Goal: Transaction & Acquisition: Book appointment/travel/reservation

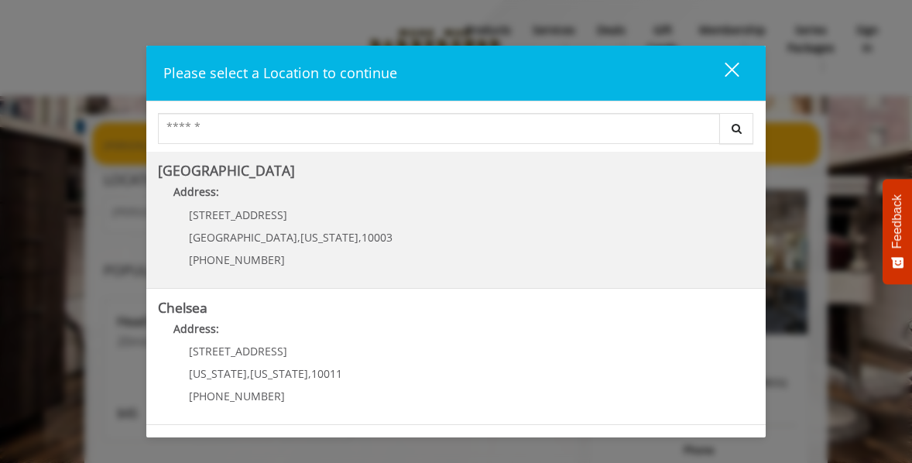
click at [227, 173] on b "[GEOGRAPHIC_DATA]" at bounding box center [226, 170] width 137 height 19
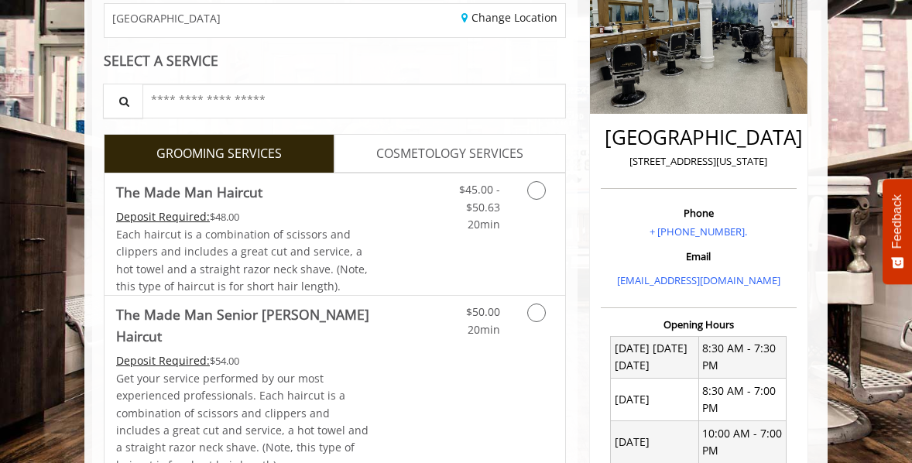
scroll to position [257, 0]
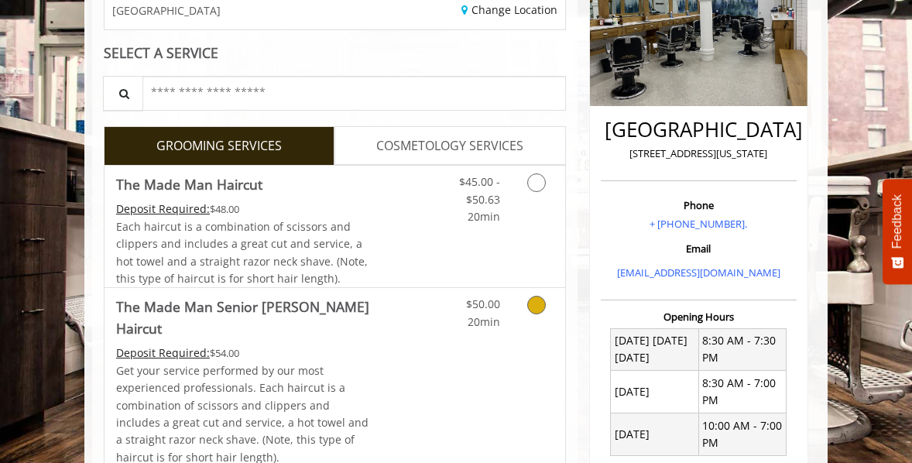
click at [537, 302] on icon "Grooming services" at bounding box center [536, 305] width 19 height 19
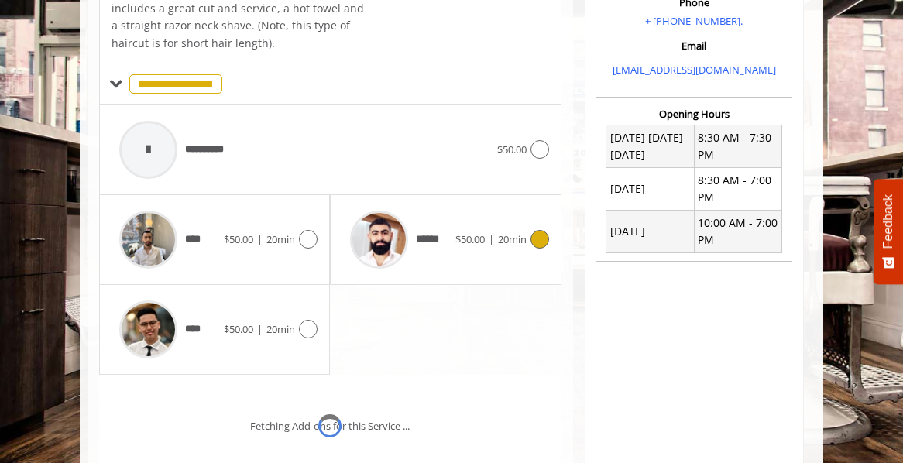
scroll to position [501, 0]
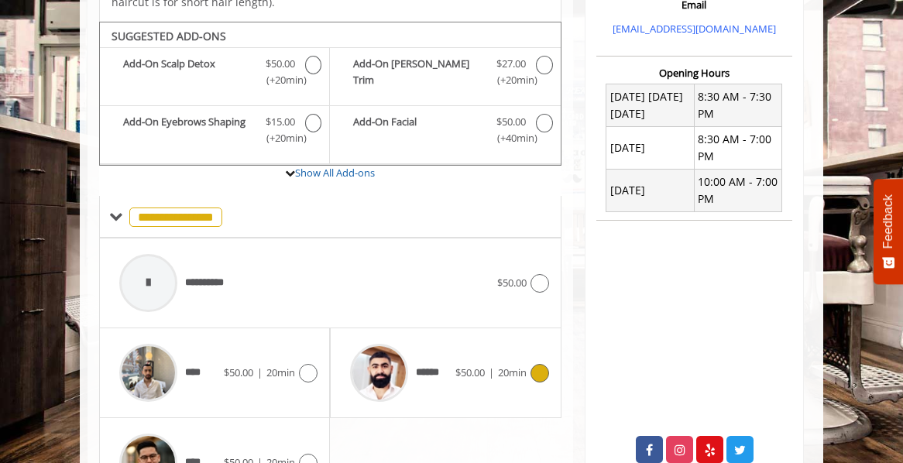
click at [539, 364] on icon at bounding box center [539, 373] width 19 height 19
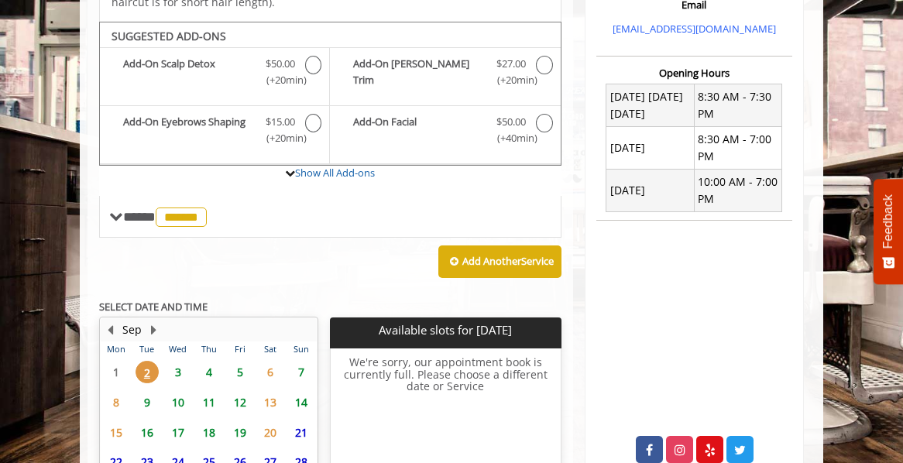
click at [214, 361] on span "4" at bounding box center [208, 372] width 23 height 22
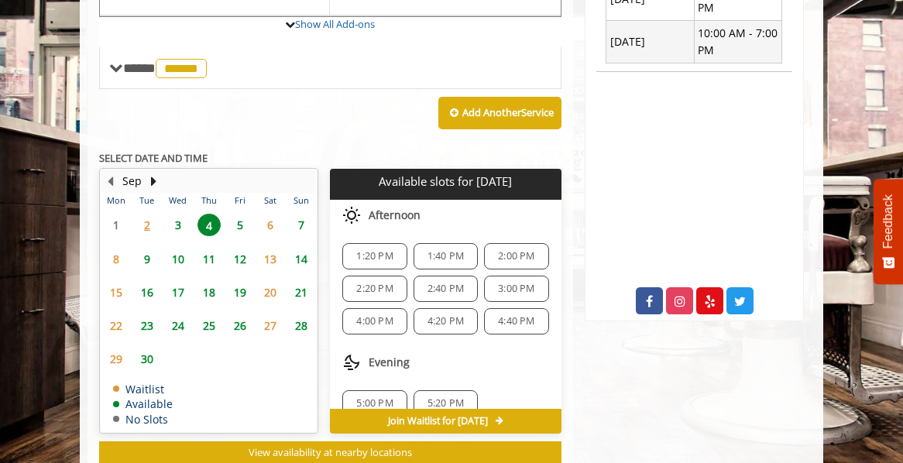
scroll to position [644, 0]
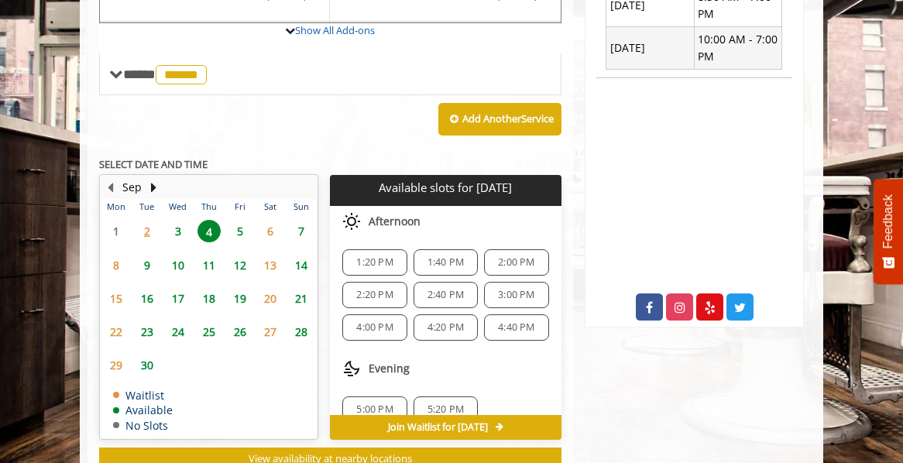
click at [511, 289] on span "3:00 PM" at bounding box center [516, 295] width 36 height 12
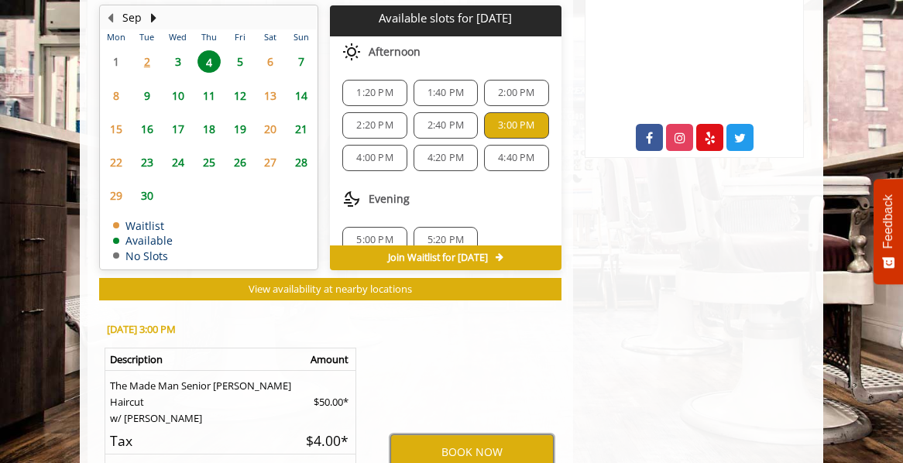
scroll to position [812, 0]
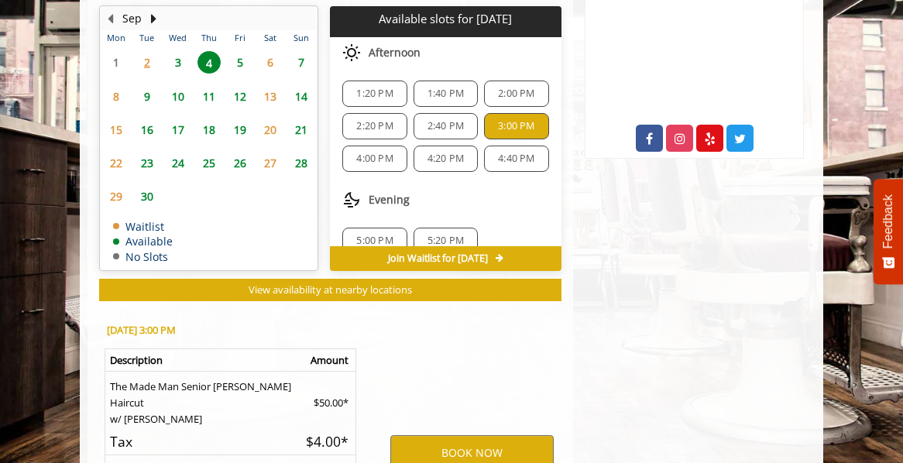
click at [301, 51] on span "7" at bounding box center [301, 62] width 23 height 22
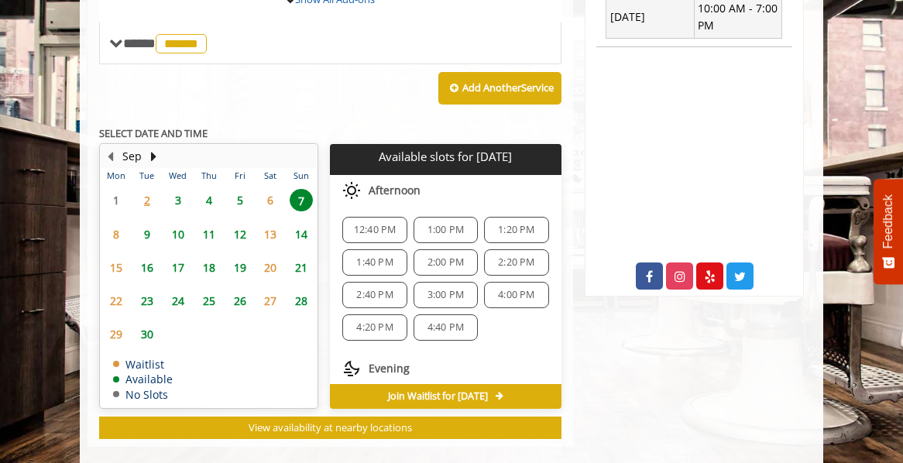
scroll to position [84, 0]
click at [214, 189] on span "4" at bounding box center [208, 200] width 23 height 22
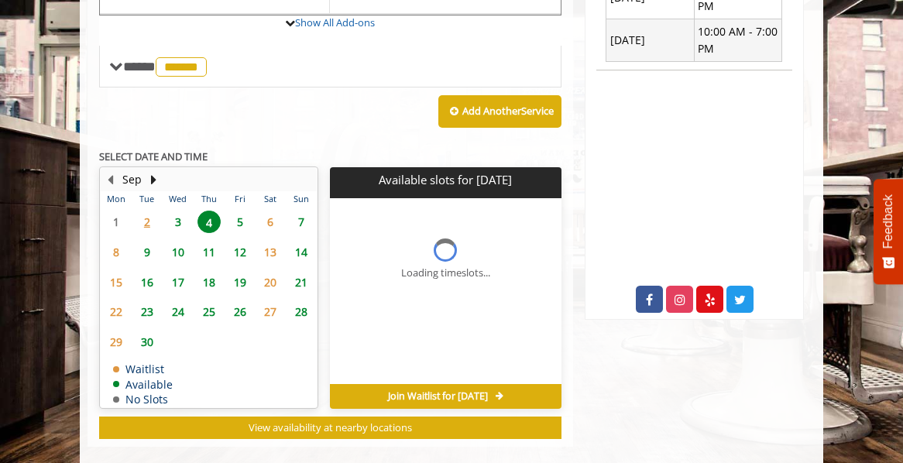
scroll to position [675, 0]
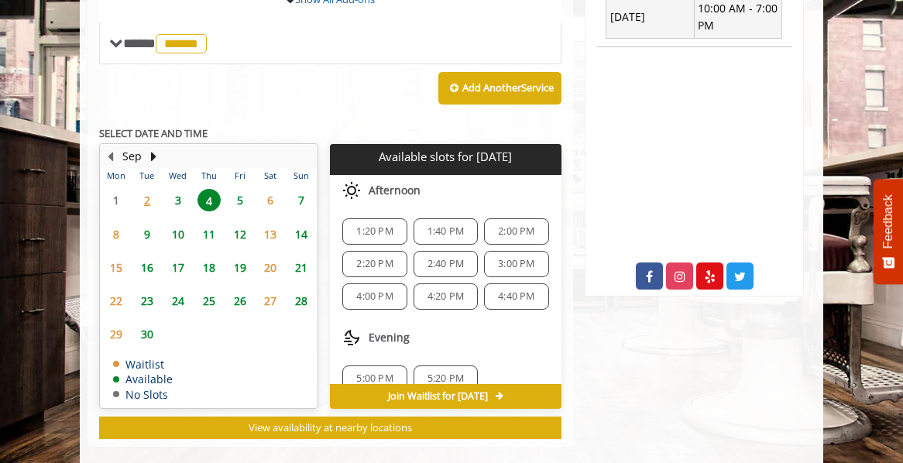
click at [369, 290] on span "4:00 PM" at bounding box center [374, 296] width 36 height 12
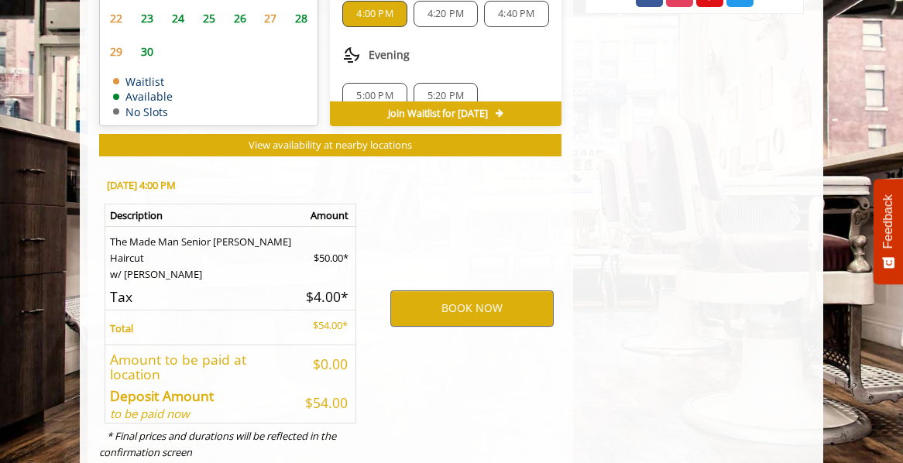
scroll to position [963, 0]
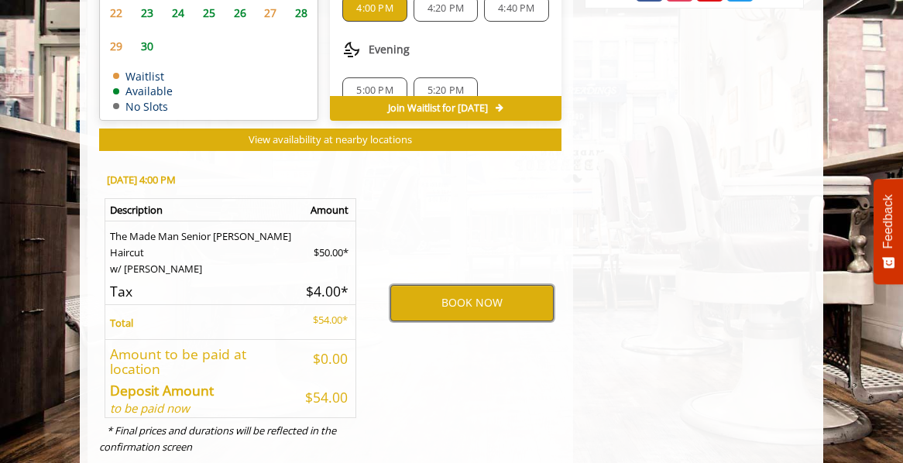
click at [467, 285] on button "BOOK NOW" at bounding box center [471, 303] width 163 height 36
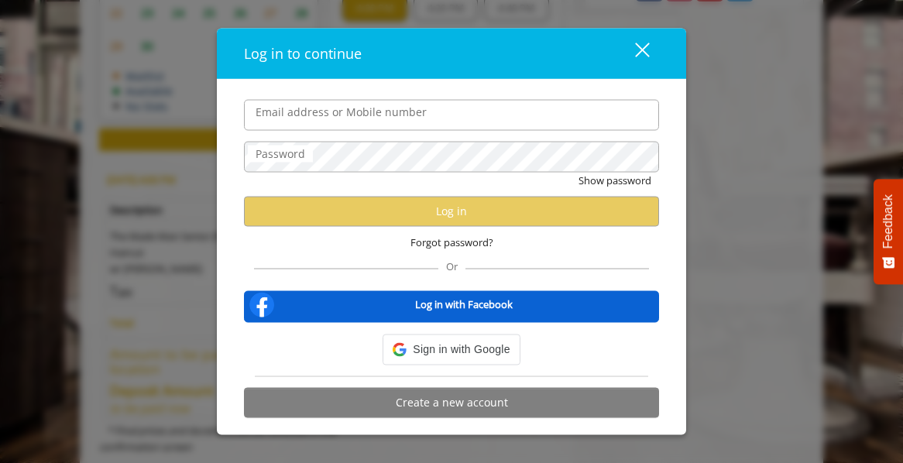
type input "**********"
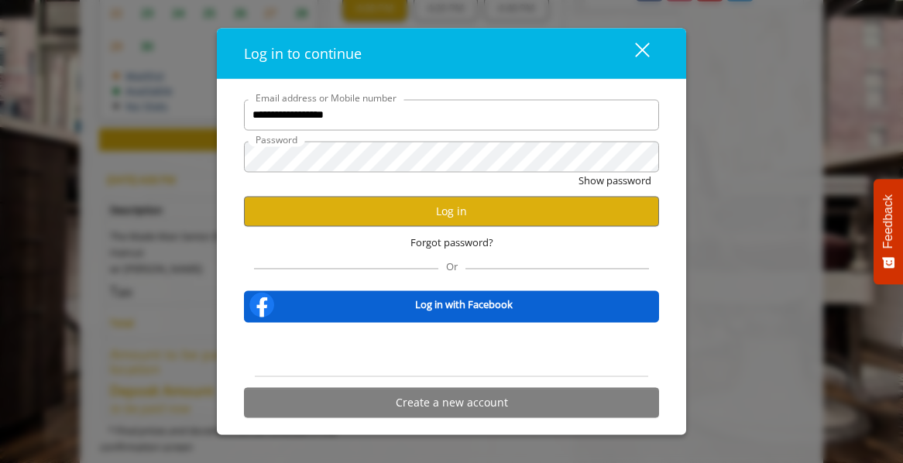
scroll to position [0, 0]
click at [487, 208] on button "Log in" at bounding box center [451, 211] width 415 height 30
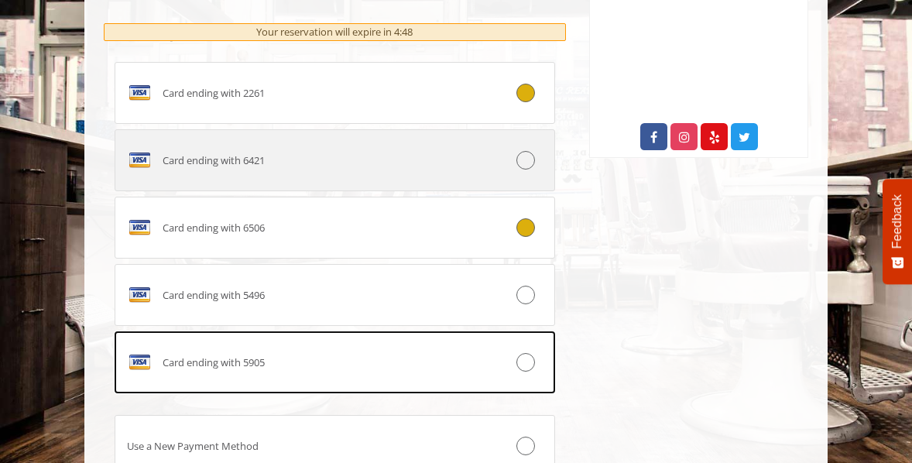
scroll to position [822, 0]
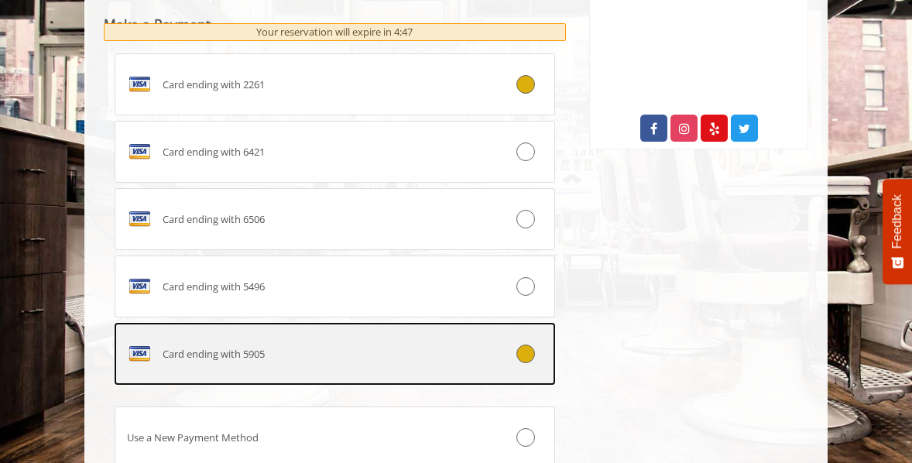
click at [522, 363] on icon at bounding box center [526, 354] width 19 height 19
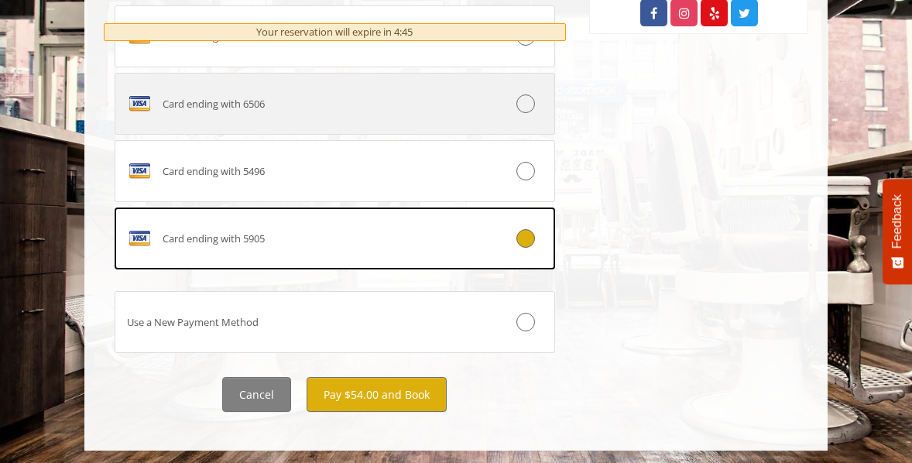
scroll to position [957, 0]
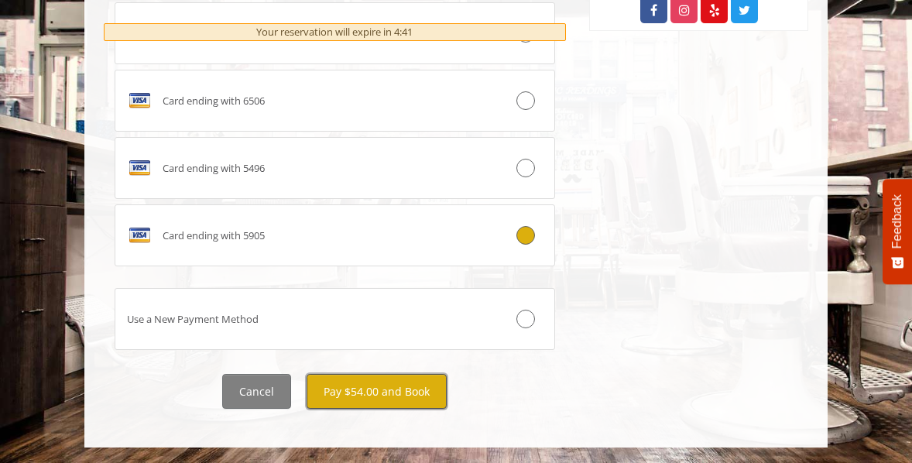
click at [374, 396] on button "Pay $54.00 and Book" at bounding box center [377, 391] width 140 height 35
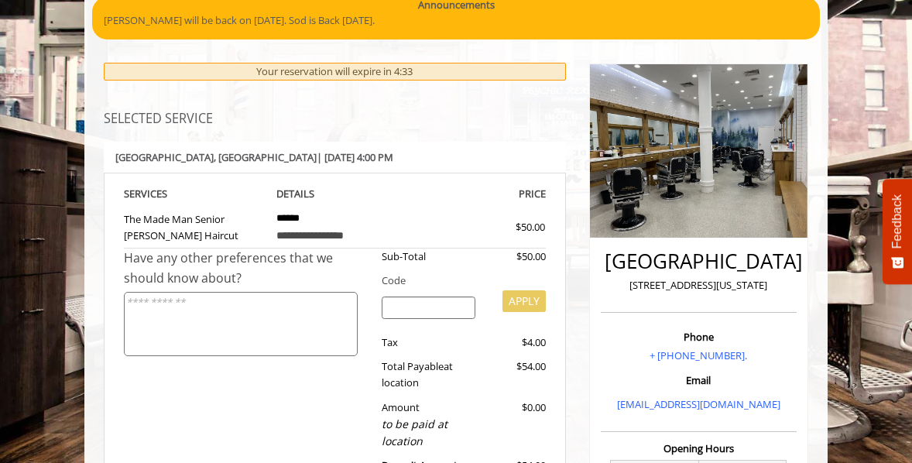
scroll to position [0, 0]
